Goal: Information Seeking & Learning: Learn about a topic

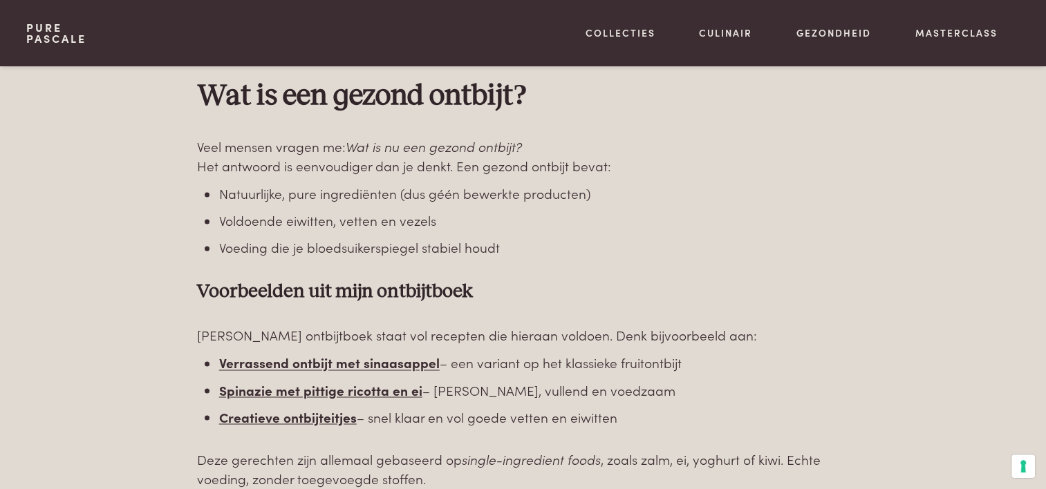
scroll to position [2350, 0]
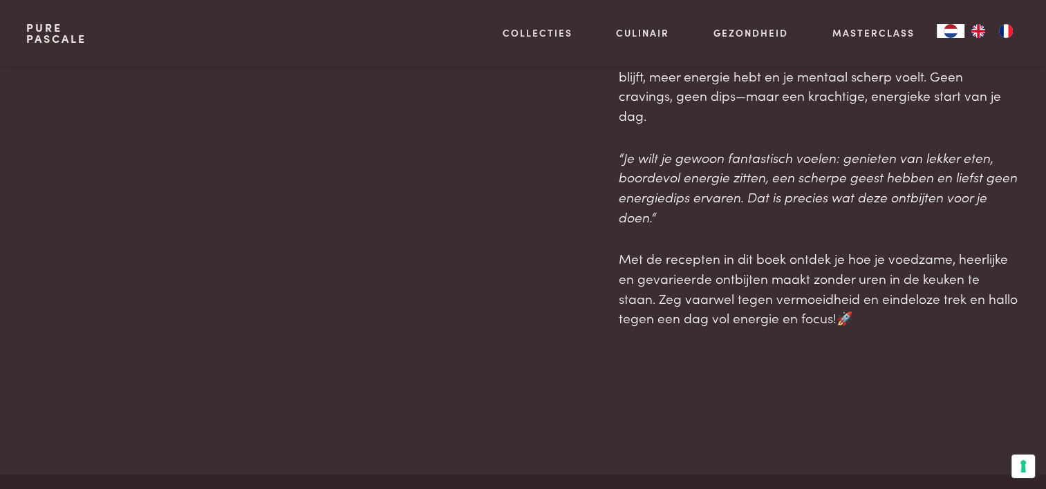
scroll to position [1106, 0]
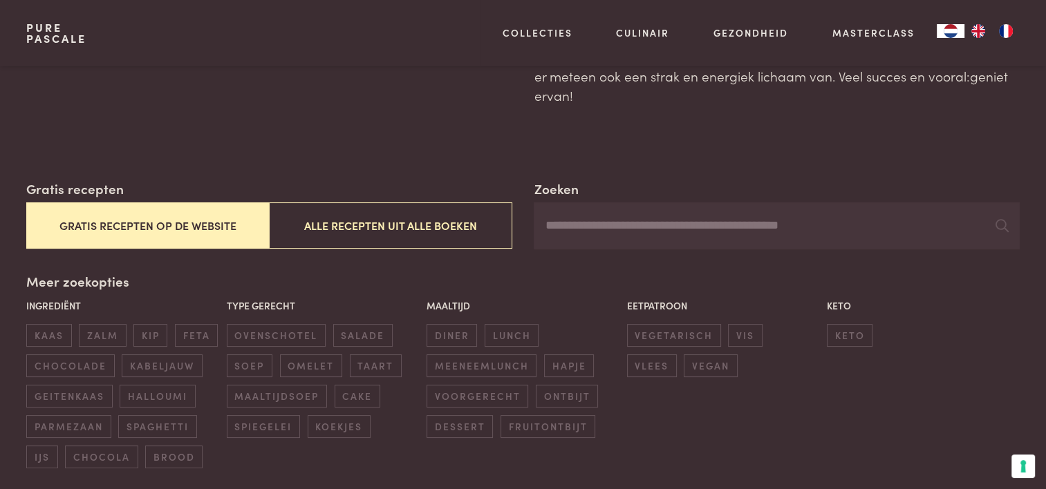
click at [217, 229] on button "Gratis recepten op de website" at bounding box center [147, 225] width 243 height 46
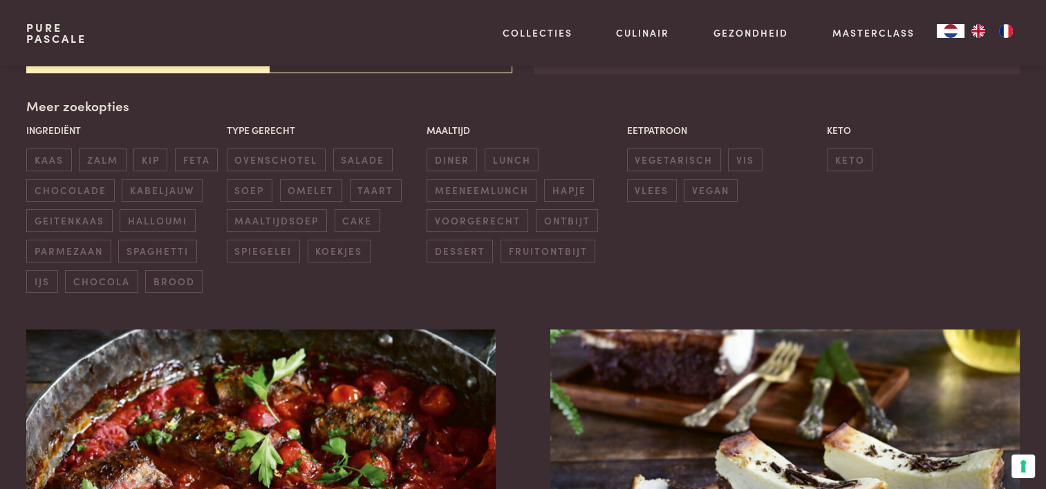
scroll to position [317, 0]
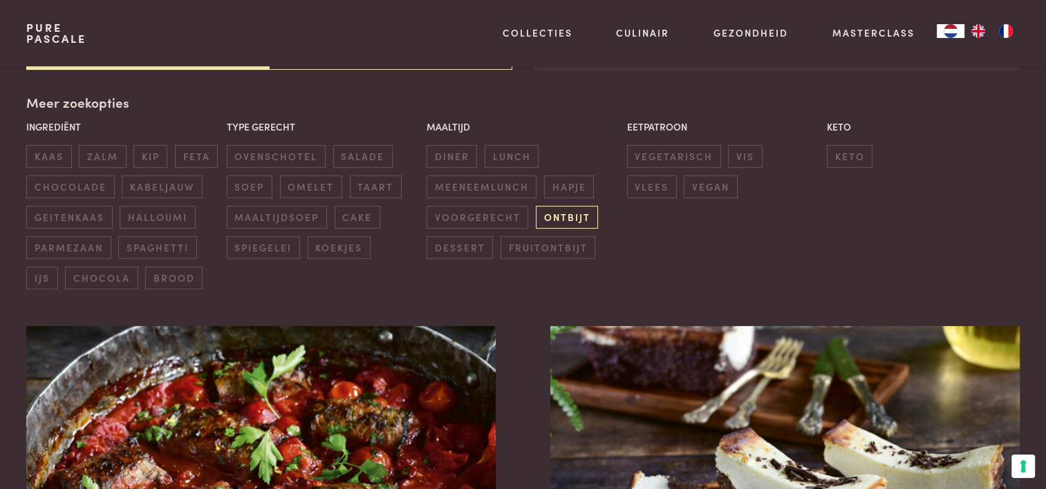
click at [568, 210] on span "ontbijt" at bounding box center [567, 217] width 62 height 23
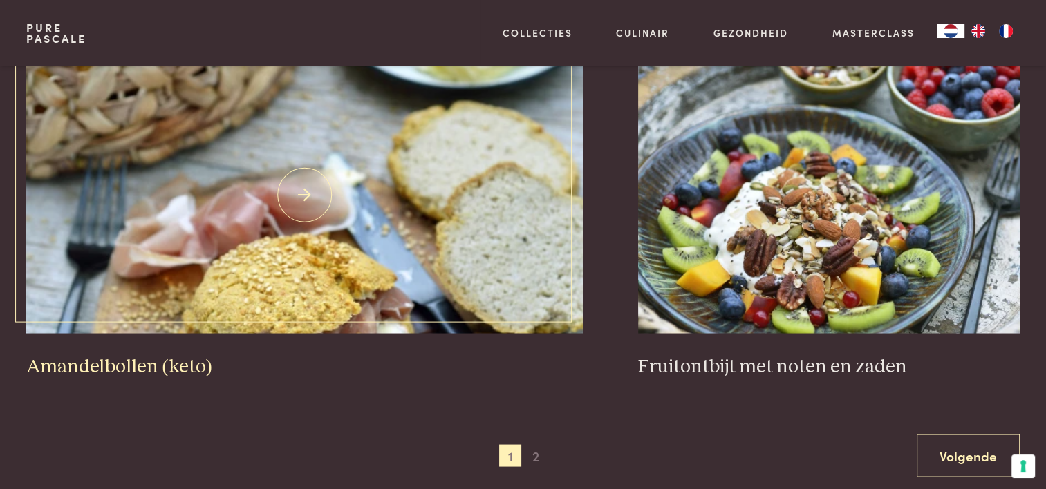
scroll to position [2529, 0]
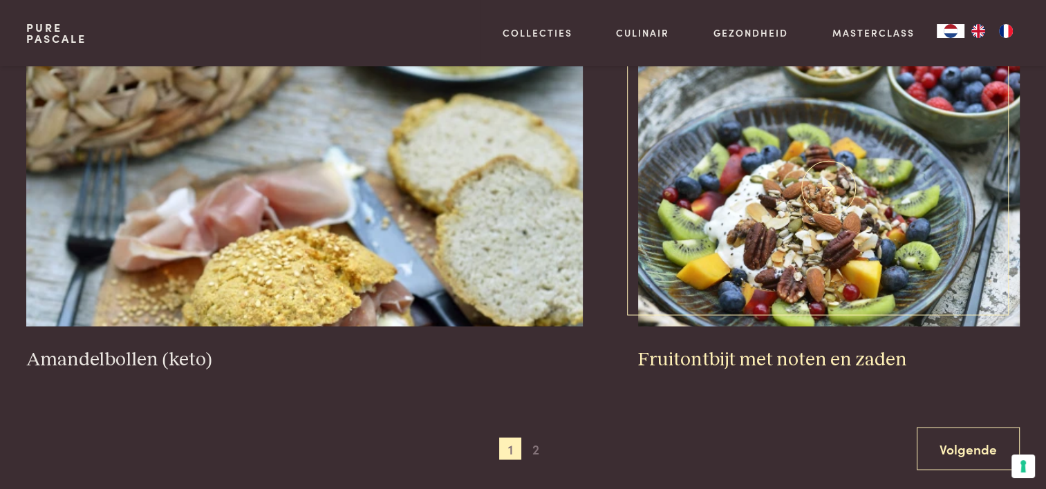
click at [854, 283] on img at bounding box center [828, 188] width 381 height 276
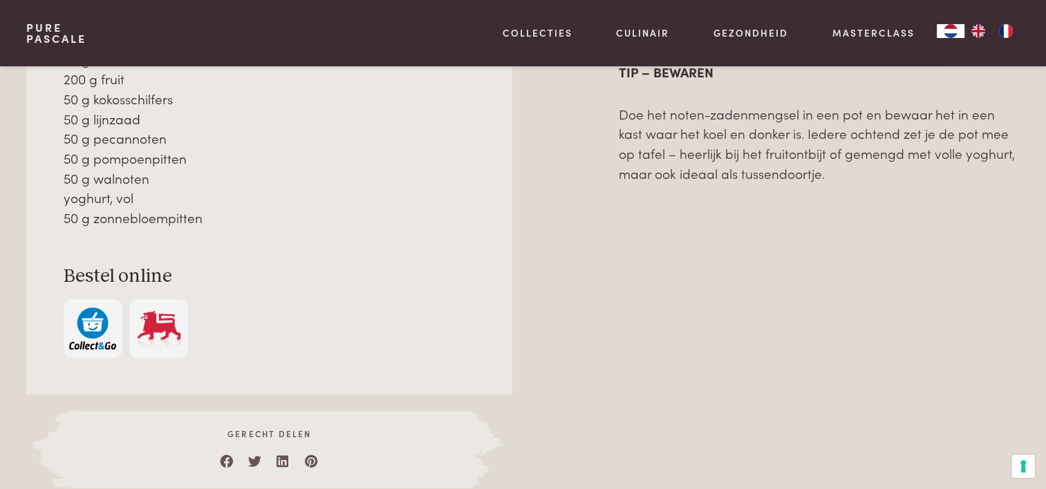
scroll to position [829, 0]
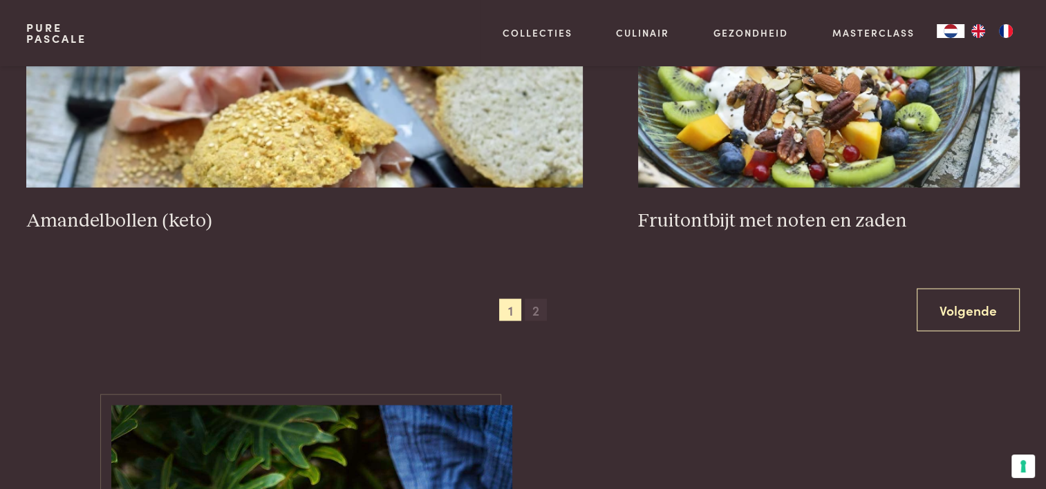
click at [536, 315] on span "2" at bounding box center [536, 310] width 22 height 22
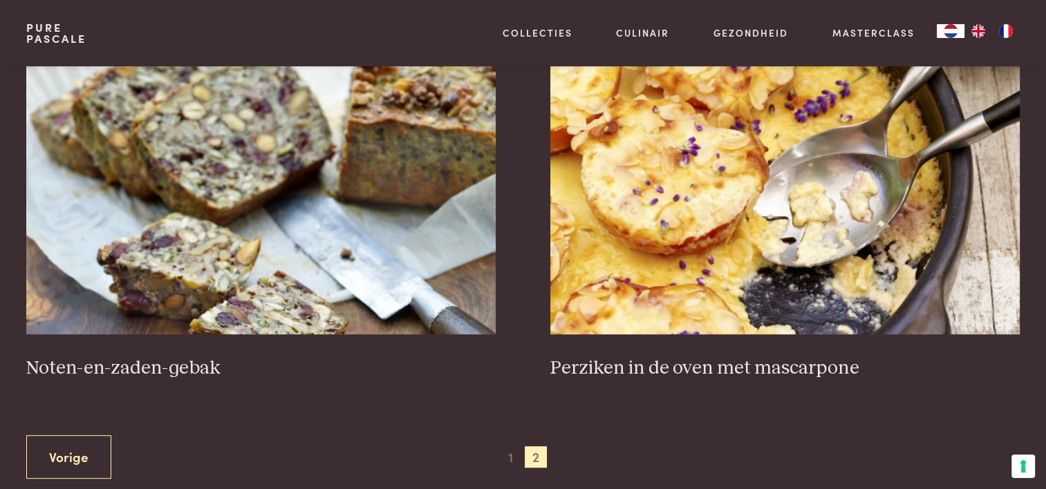
scroll to position [594, 0]
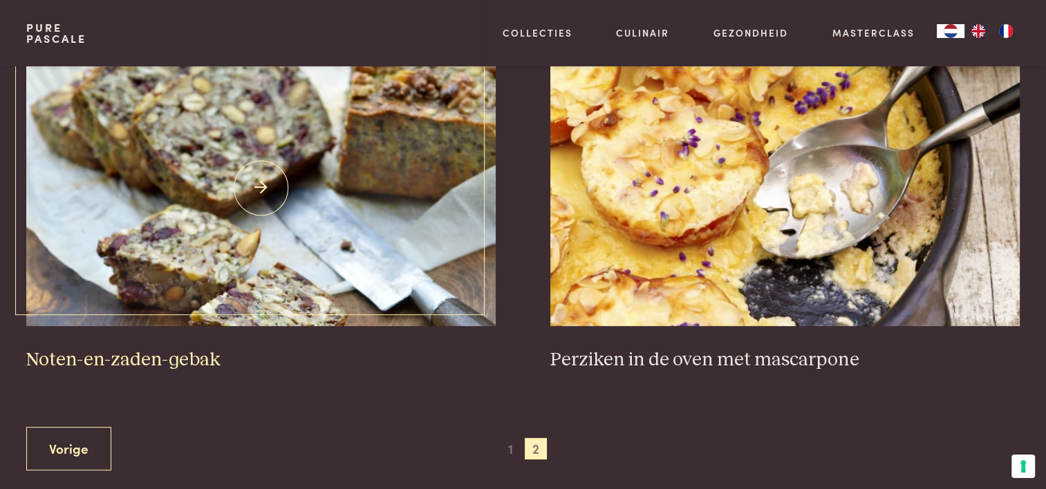
click at [202, 316] on img at bounding box center [260, 188] width 469 height 276
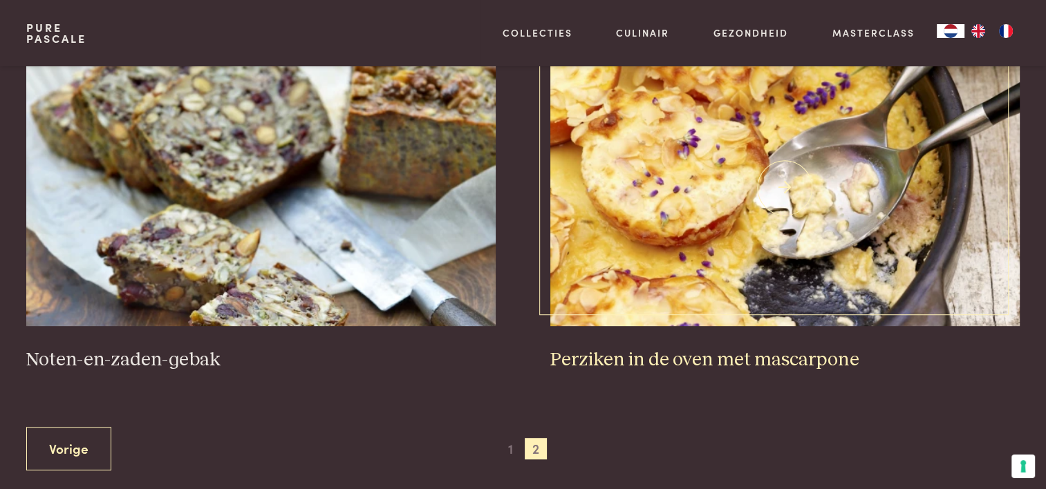
click at [666, 210] on img at bounding box center [784, 188] width 469 height 276
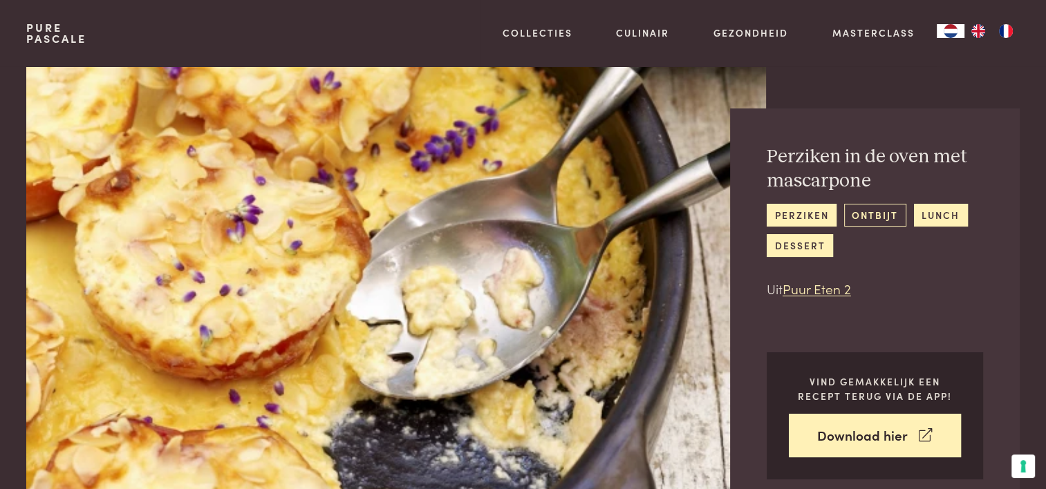
click at [869, 218] on link "ontbijt" at bounding box center [875, 215] width 62 height 23
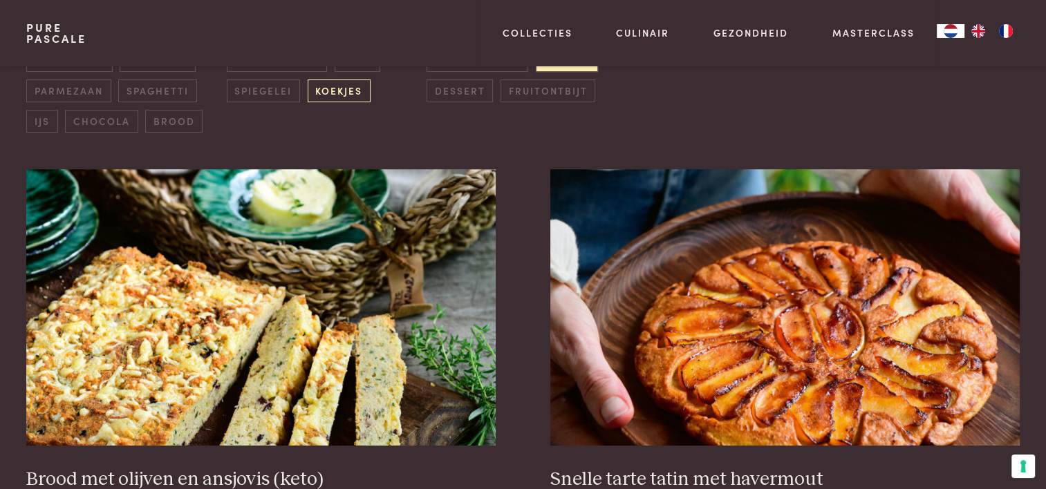
scroll to position [622, 0]
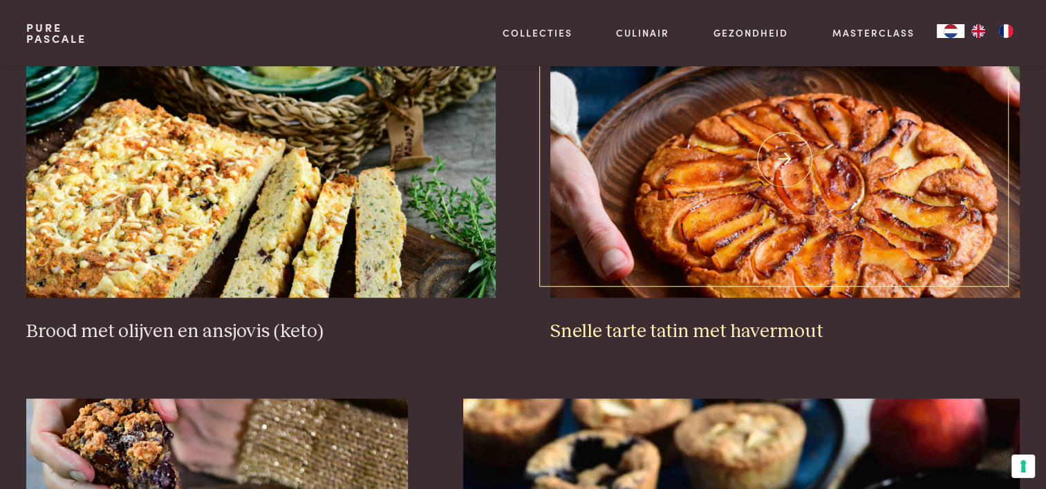
click at [907, 251] on img at bounding box center [784, 159] width 469 height 276
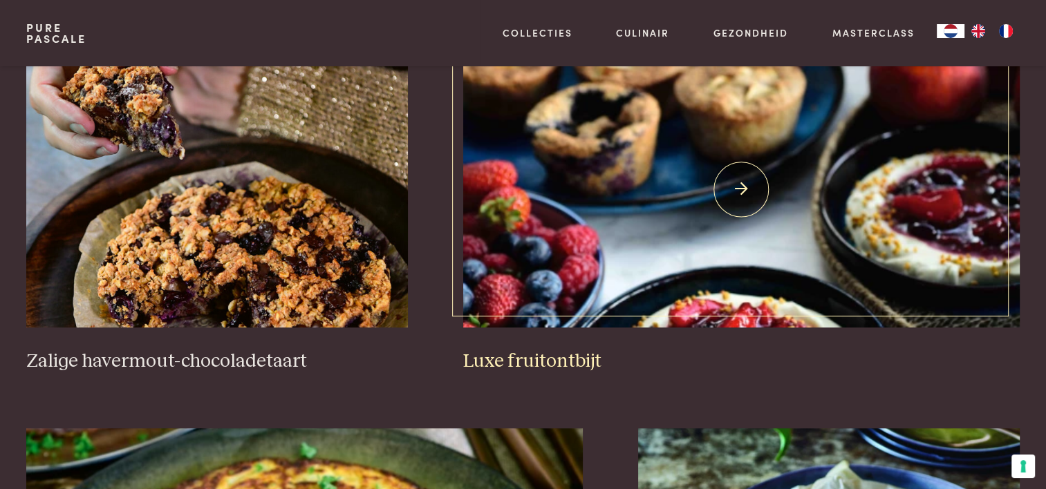
scroll to position [967, 0]
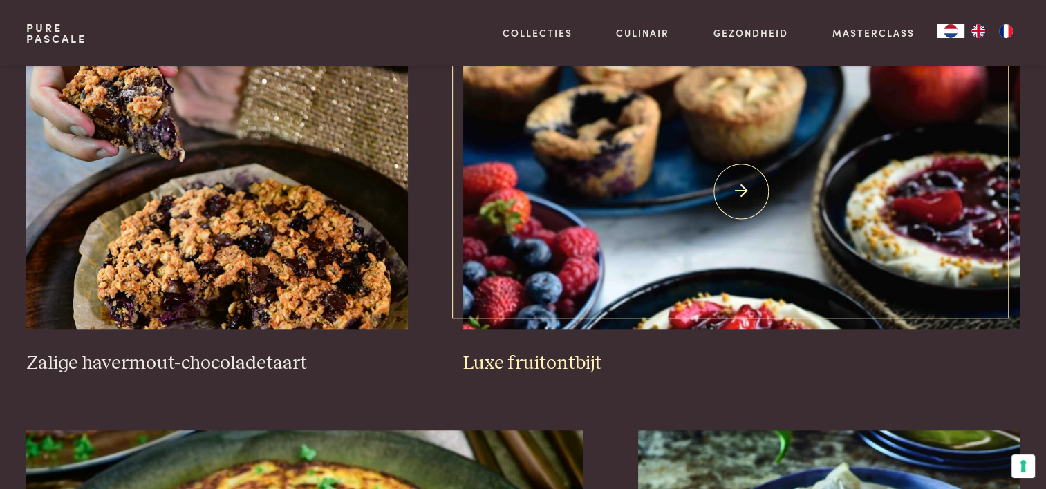
click at [697, 251] on img at bounding box center [741, 191] width 556 height 276
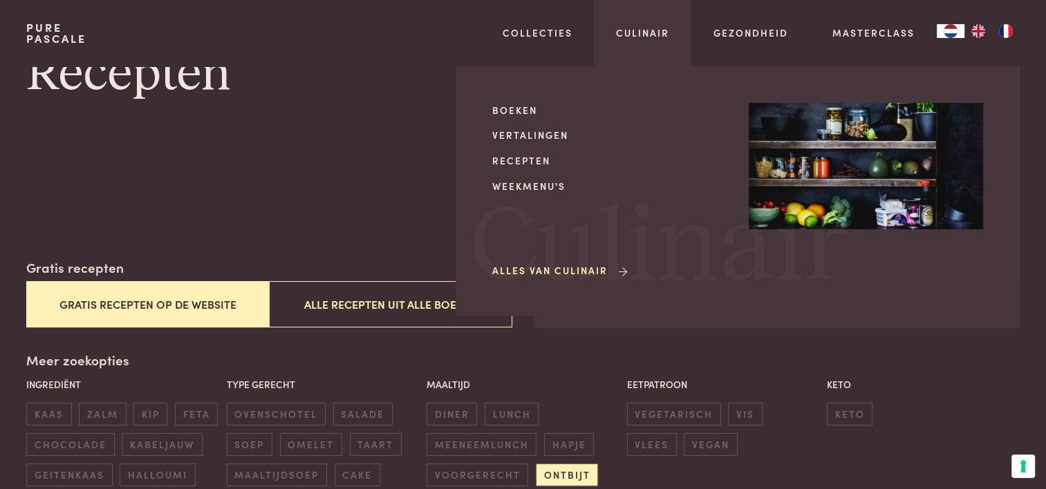
scroll to position [0, 0]
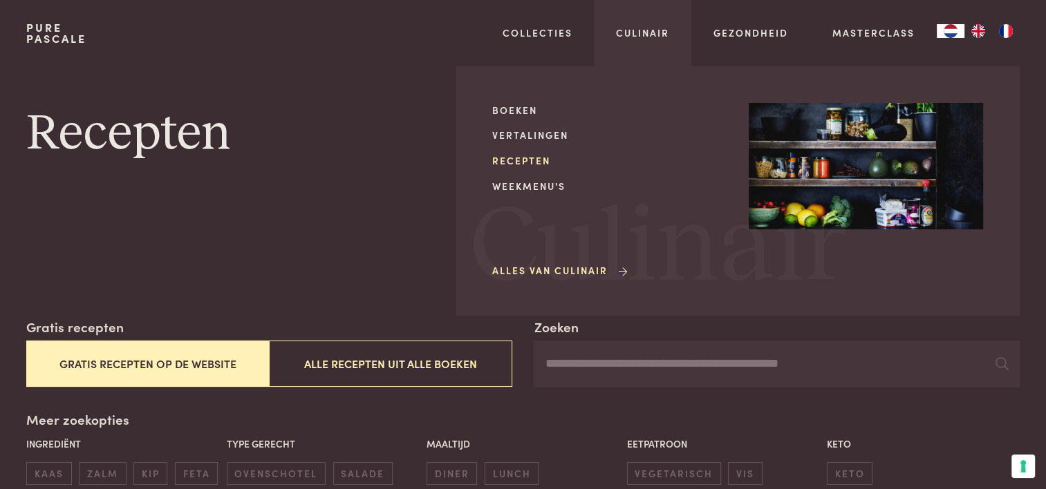
click at [533, 164] on link "Recepten" at bounding box center [609, 160] width 234 height 15
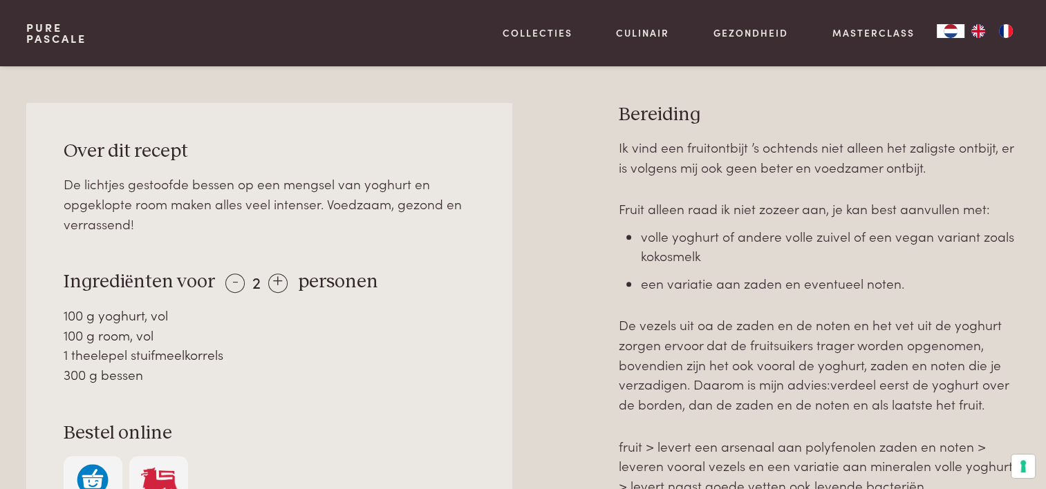
scroll to position [622, 0]
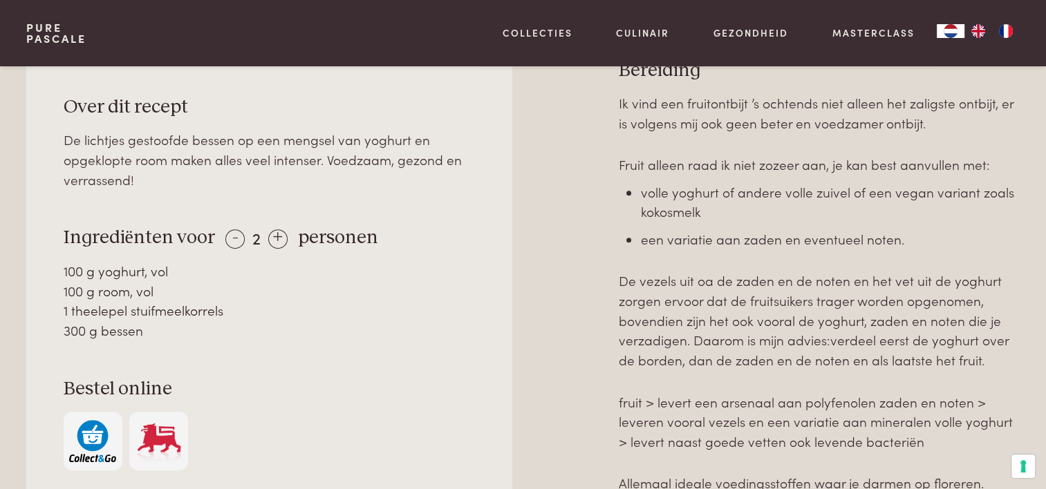
drag, startPoint x: 221, startPoint y: 310, endPoint x: 131, endPoint y: 308, distance: 90.6
click at [131, 308] on div "1 theelepel stuifmeelkorrels" at bounding box center [270, 311] width 412 height 20
copy div "stuifmeelkorrels"
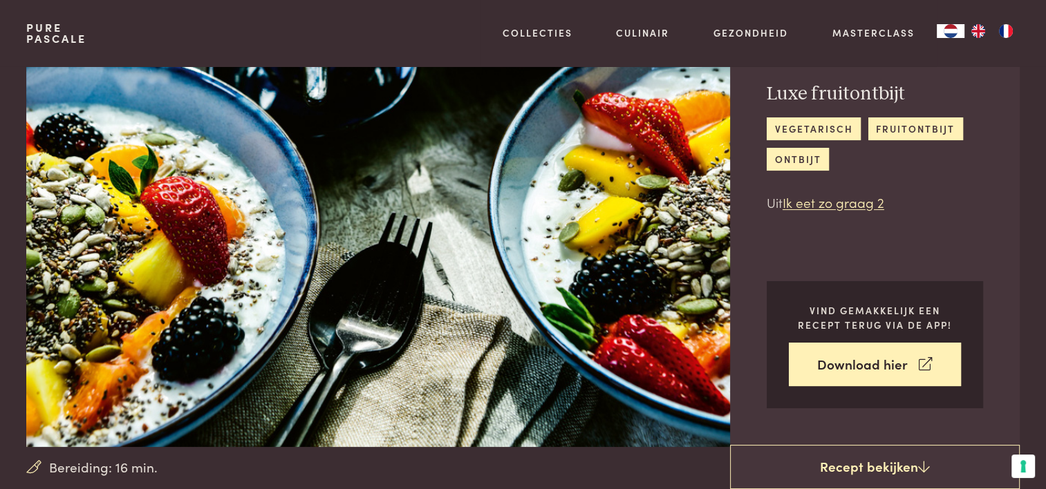
scroll to position [138, 0]
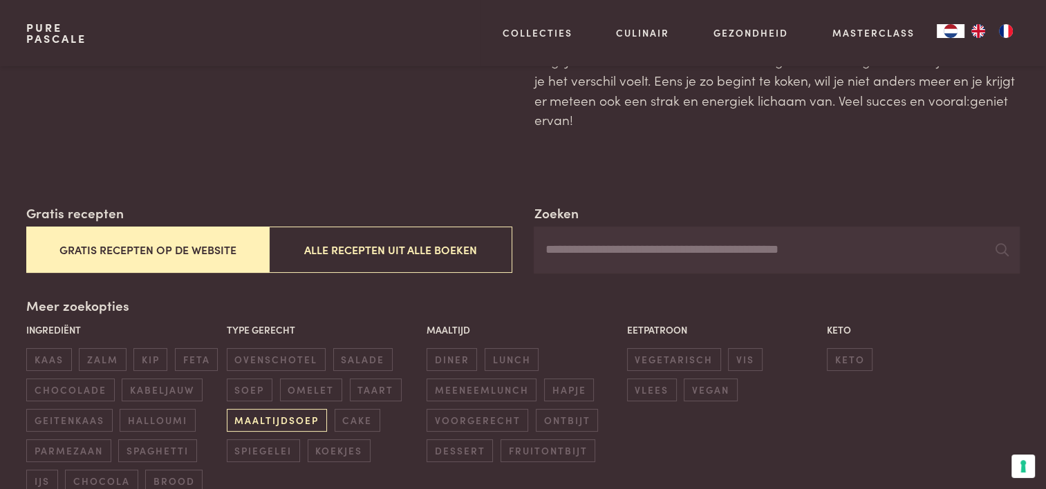
scroll to position [207, 0]
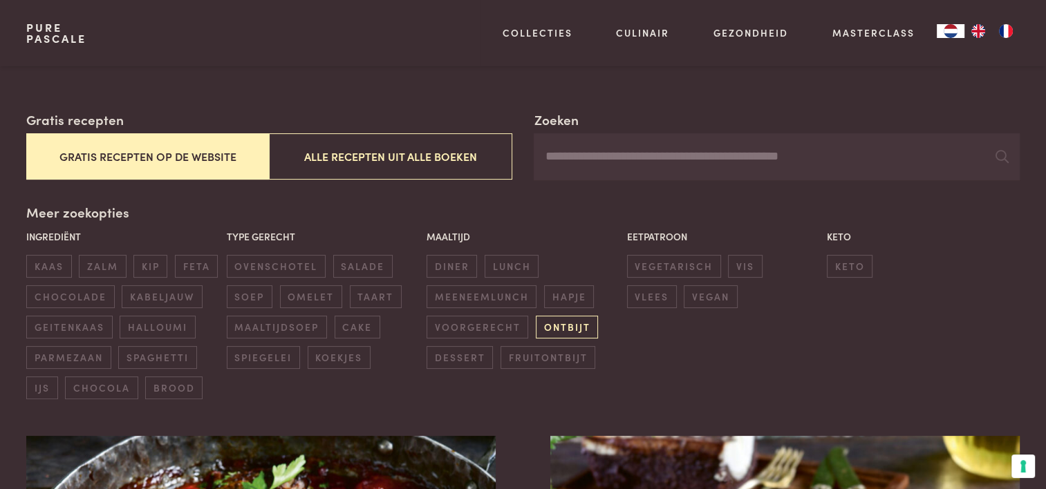
click at [578, 328] on span "ontbijt" at bounding box center [567, 327] width 62 height 23
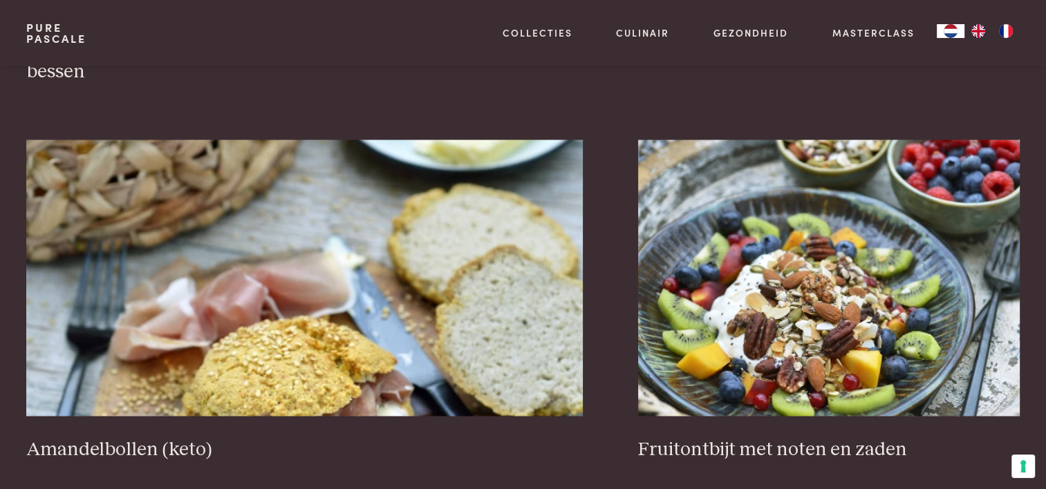
scroll to position [2598, 0]
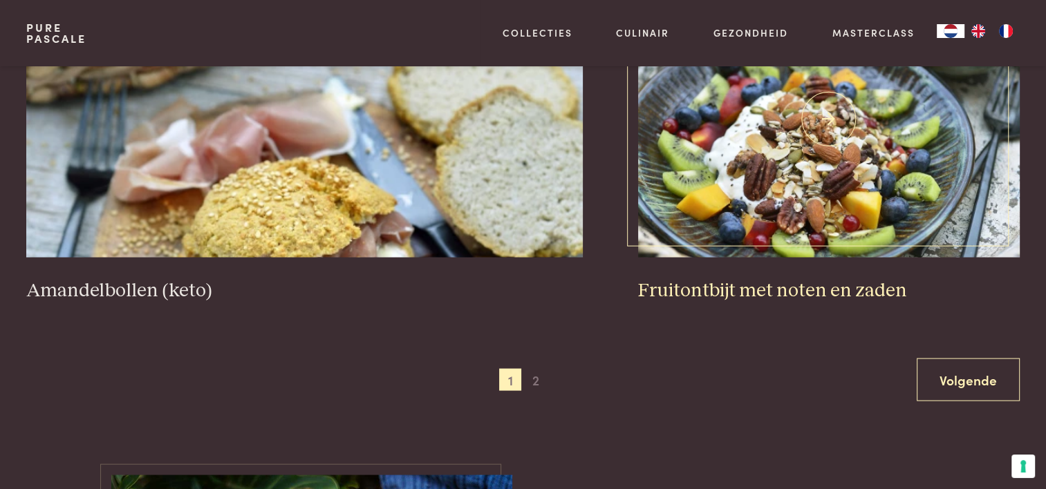
click at [948, 230] on img at bounding box center [828, 119] width 381 height 276
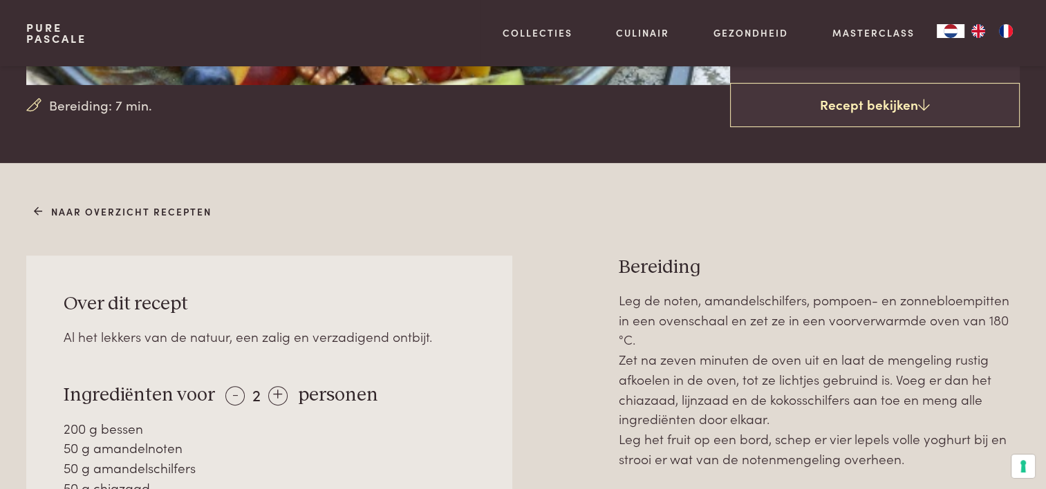
scroll to position [276, 0]
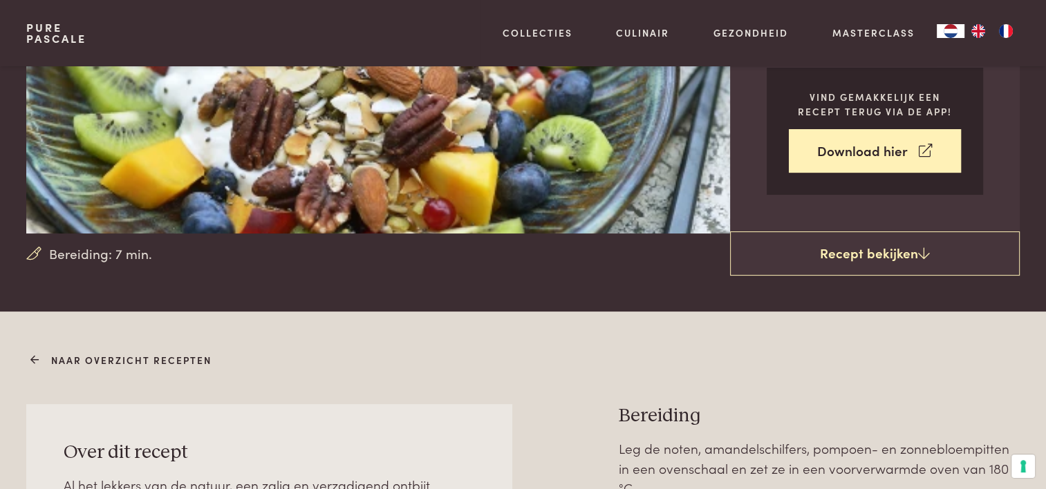
click at [124, 361] on link "Naar overzicht recepten" at bounding box center [123, 360] width 178 height 15
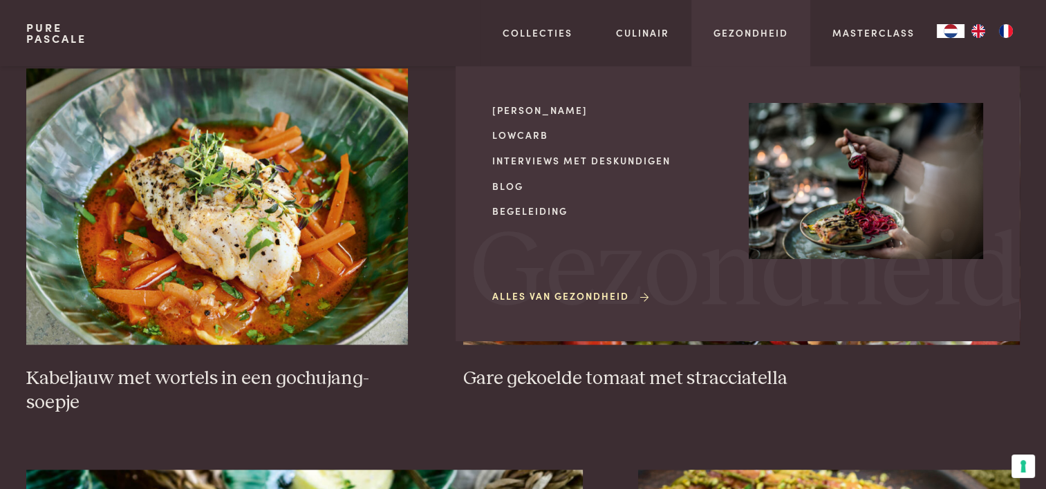
scroll to position [829, 0]
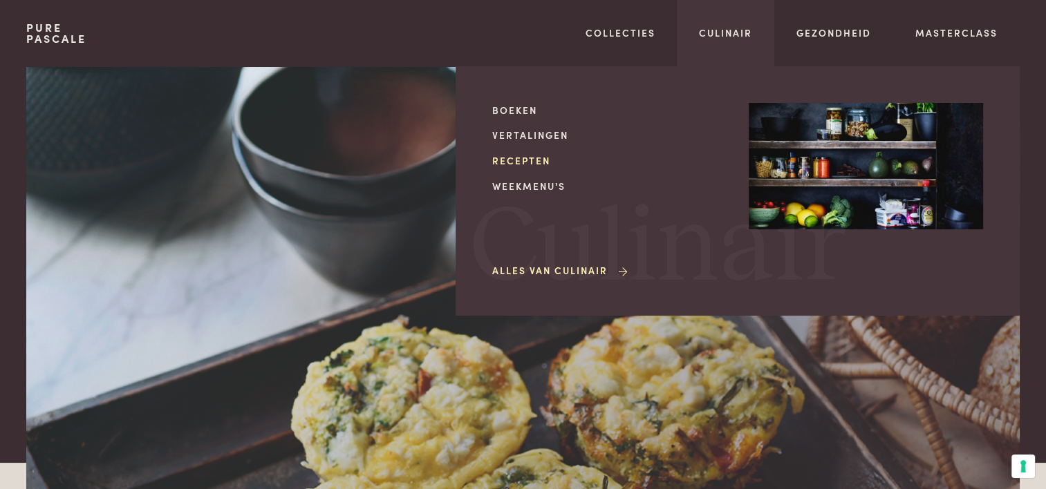
click at [536, 157] on link "Recepten" at bounding box center [609, 160] width 234 height 15
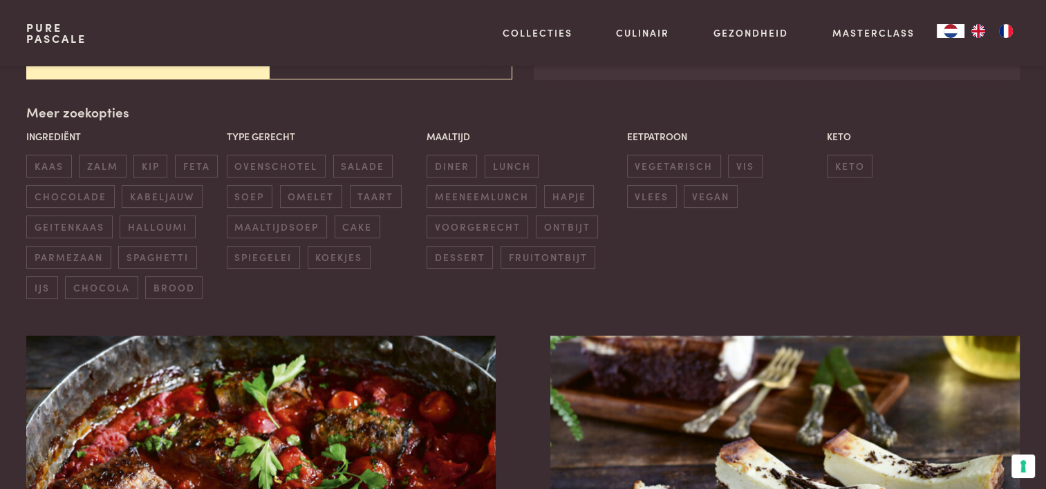
scroll to position [346, 0]
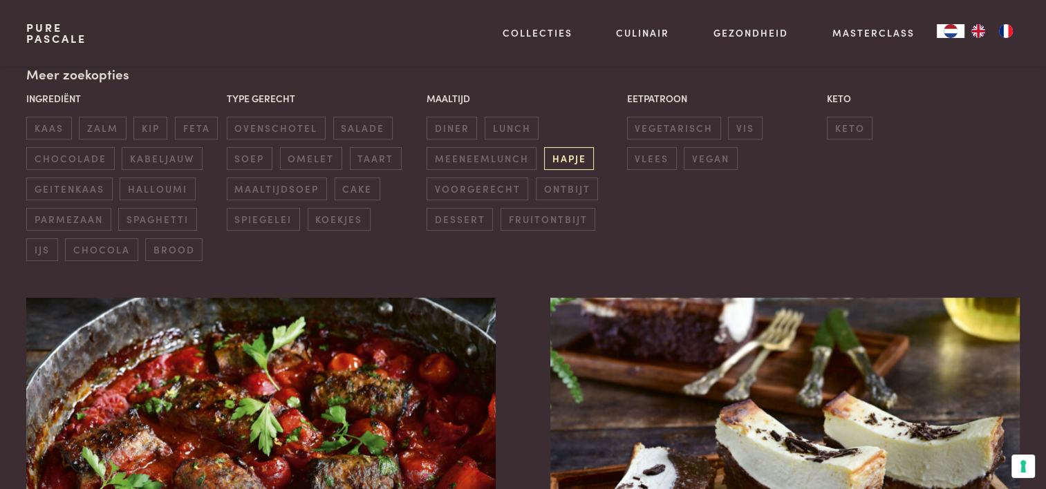
click at [572, 148] on span "hapje" at bounding box center [569, 158] width 50 height 23
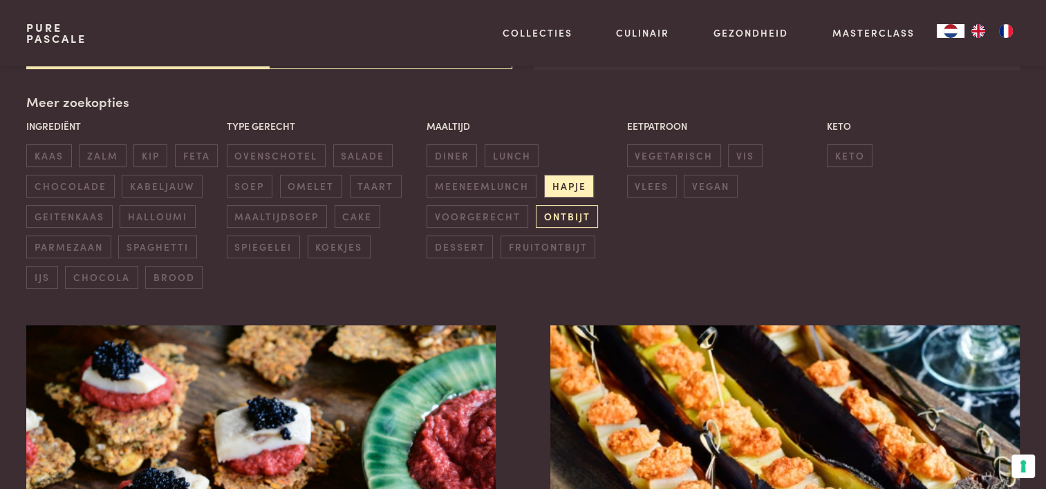
click at [570, 219] on span "ontbijt" at bounding box center [567, 216] width 62 height 23
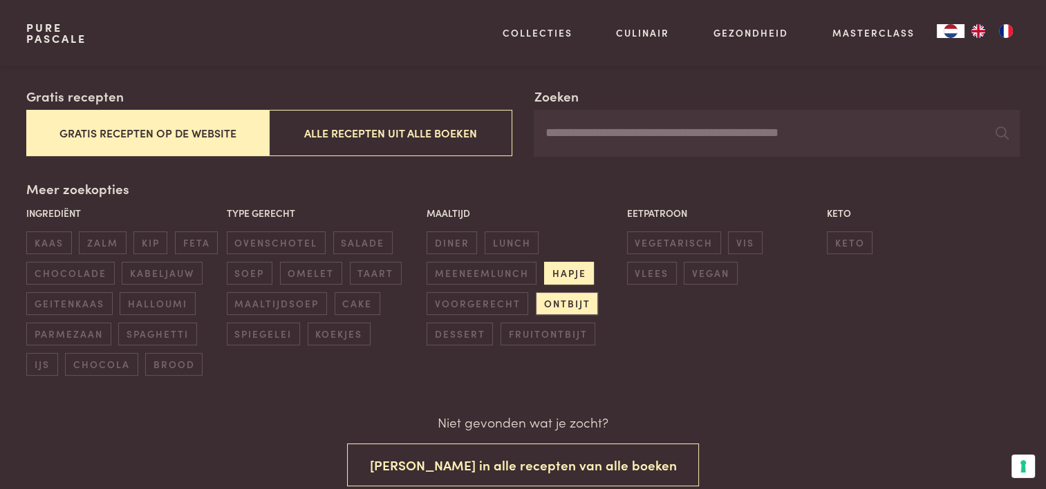
scroll to position [230, 0]
click at [574, 260] on div "Maaltijd diner lunch meeneemlunch hapje voorgerecht ontbijt dessert fruitontbijt" at bounding box center [523, 276] width 200 height 147
click at [575, 274] on span "hapje" at bounding box center [569, 274] width 50 height 23
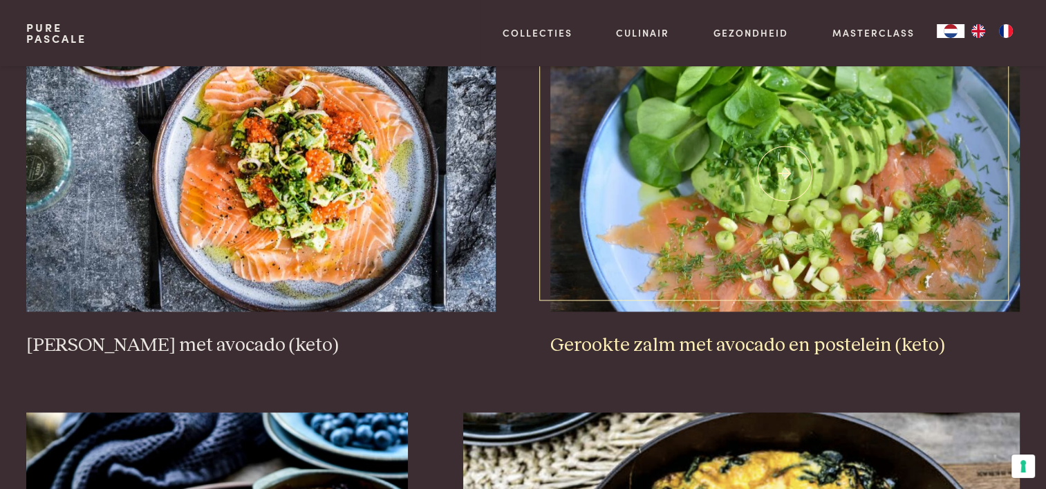
scroll to position [1768, 0]
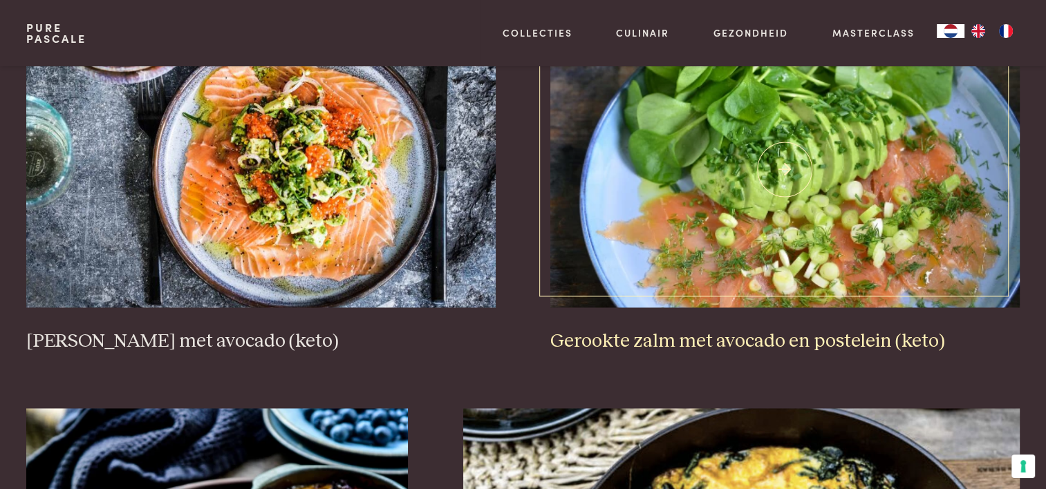
click at [774, 240] on img at bounding box center [784, 169] width 469 height 276
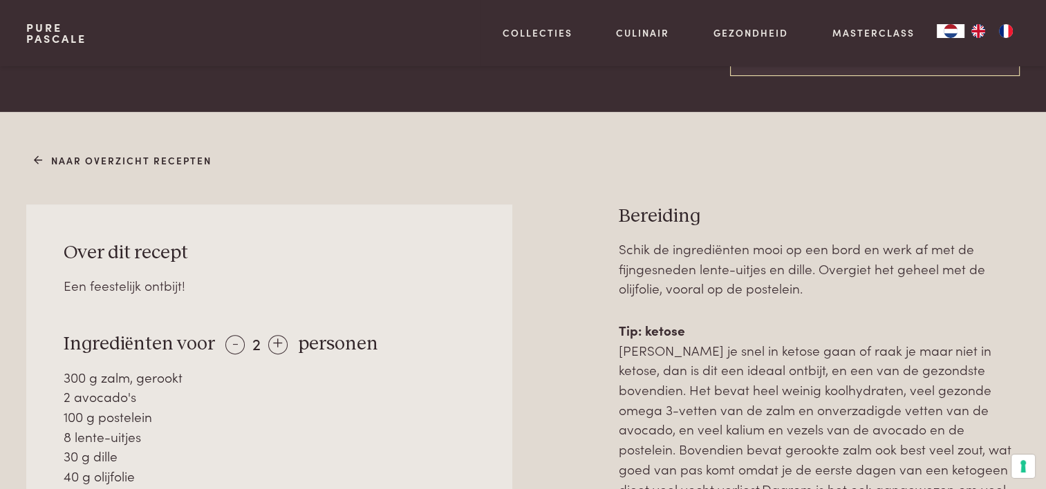
scroll to position [553, 0]
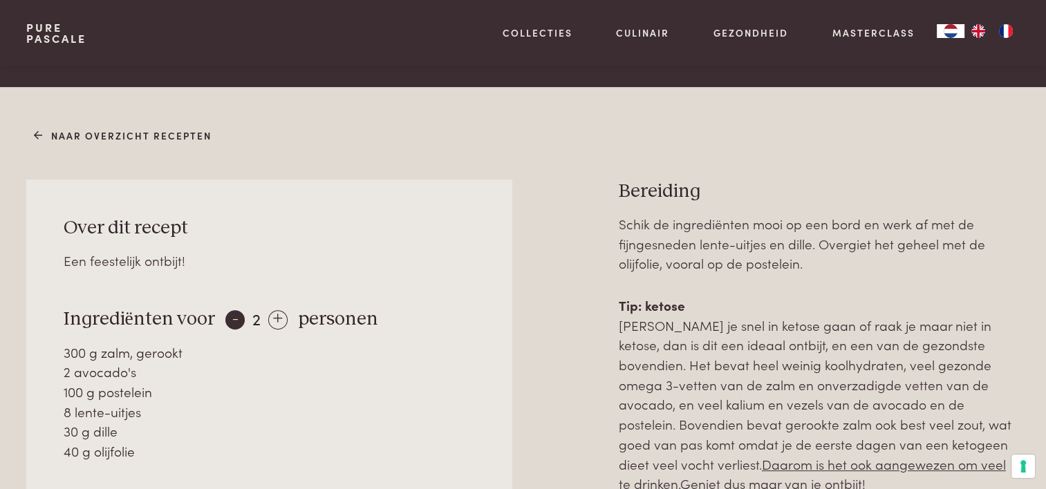
click at [225, 319] on div "-" at bounding box center [234, 319] width 19 height 19
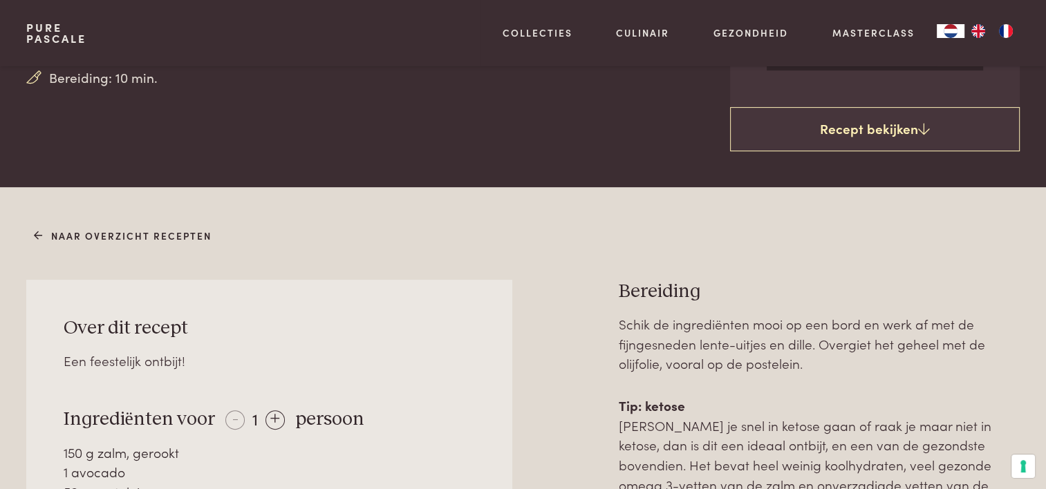
scroll to position [484, 0]
